Goal: Task Accomplishment & Management: Manage account settings

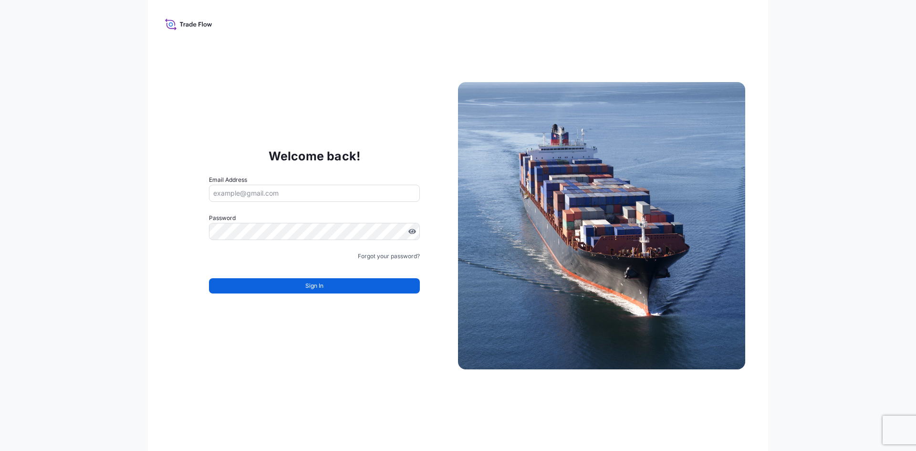
click at [328, 193] on input "Email Address" at bounding box center [314, 193] width 211 height 17
paste input "[PERSON_NAME][EMAIL_ADDRESS][PERSON_NAME][DOMAIN_NAME]"
type input "[PERSON_NAME][EMAIL_ADDRESS][PERSON_NAME][DOMAIN_NAME]"
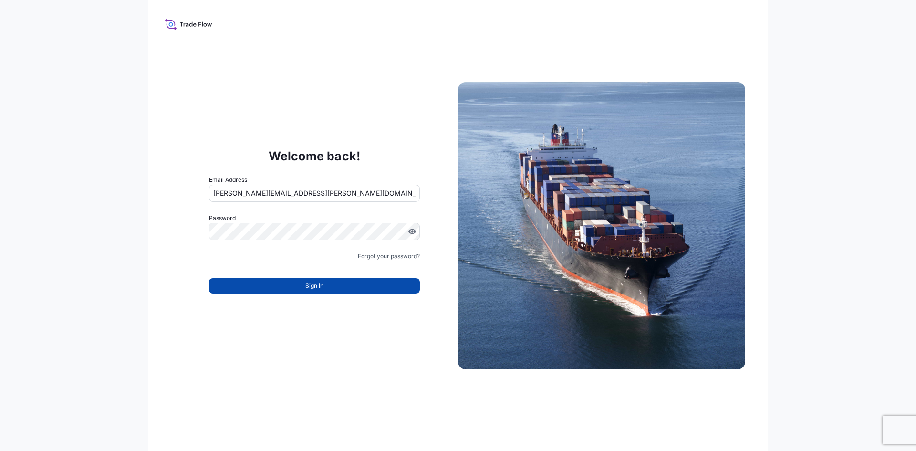
click at [296, 282] on button "Sign In" at bounding box center [314, 285] width 211 height 15
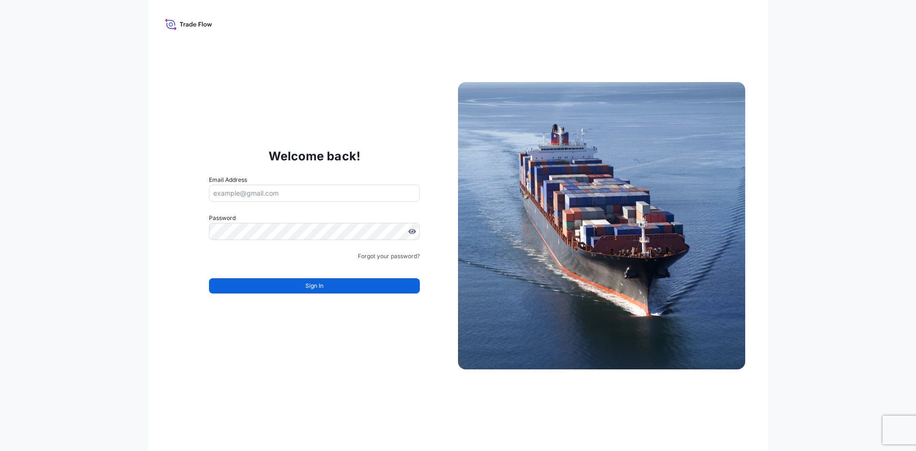
click at [303, 193] on input "Email Address" at bounding box center [314, 193] width 211 height 17
paste input "https://wtwtradeflow.com/login?gcid=1040904"
type input "https://wtwtradeflow.com/login?gcid=1040904"
click at [299, 193] on input "Email Address" at bounding box center [314, 193] width 211 height 17
paste input "cameron.baker@dsv.com"
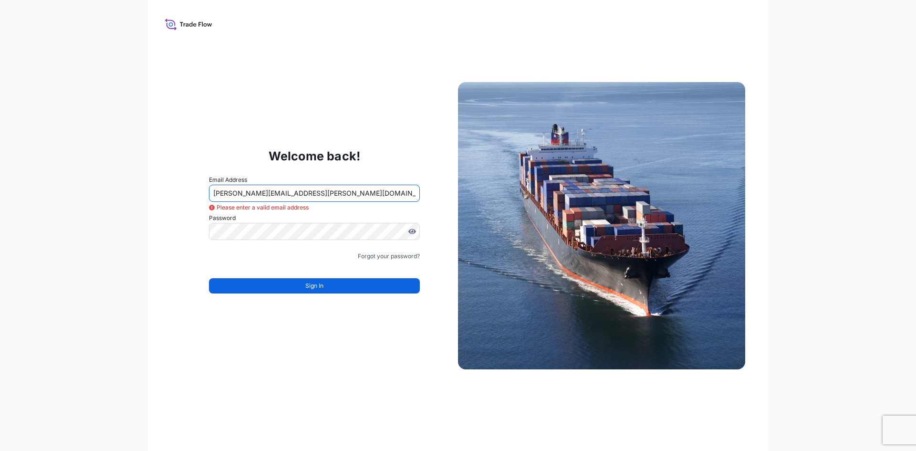
type input "cameron.baker@dsv.com"
click at [326, 221] on label "Password" at bounding box center [314, 218] width 211 height 10
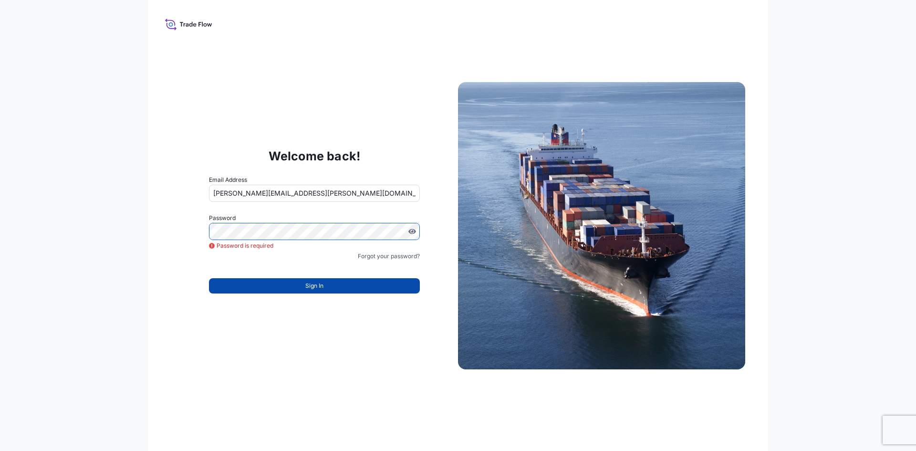
click at [306, 282] on span "Sign In" at bounding box center [314, 286] width 18 height 10
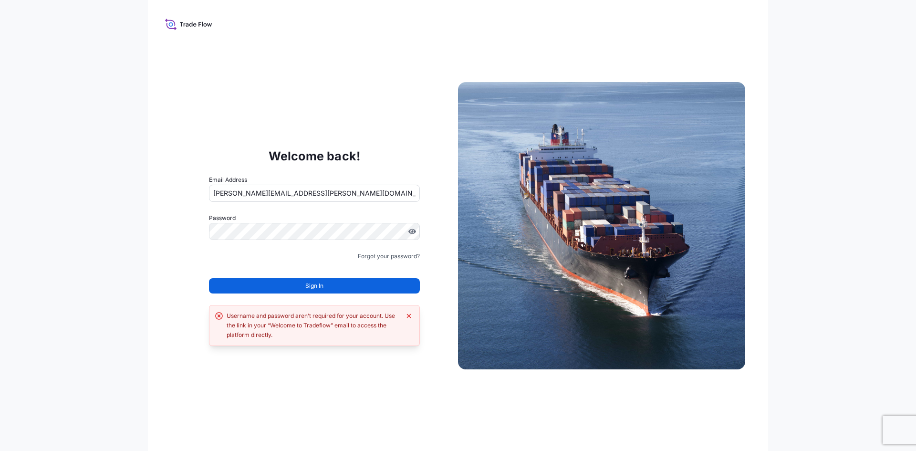
click at [306, 282] on span "Sign In" at bounding box center [314, 286] width 18 height 10
click at [306, 330] on div "Username and password aren’t required for your account. Use the link in your “W…" at bounding box center [314, 325] width 174 height 29
